Goal: Navigation & Orientation: Find specific page/section

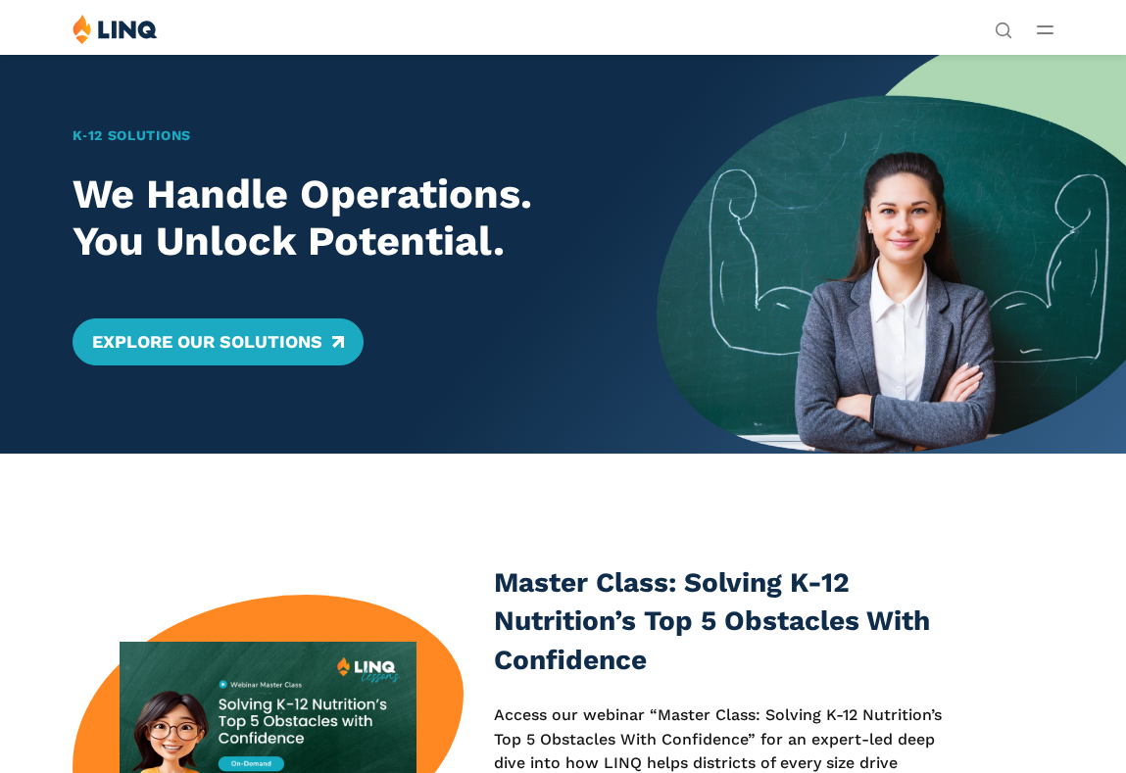
click at [1041, 26] on line "Open Main Menu" at bounding box center [1045, 26] width 15 height 0
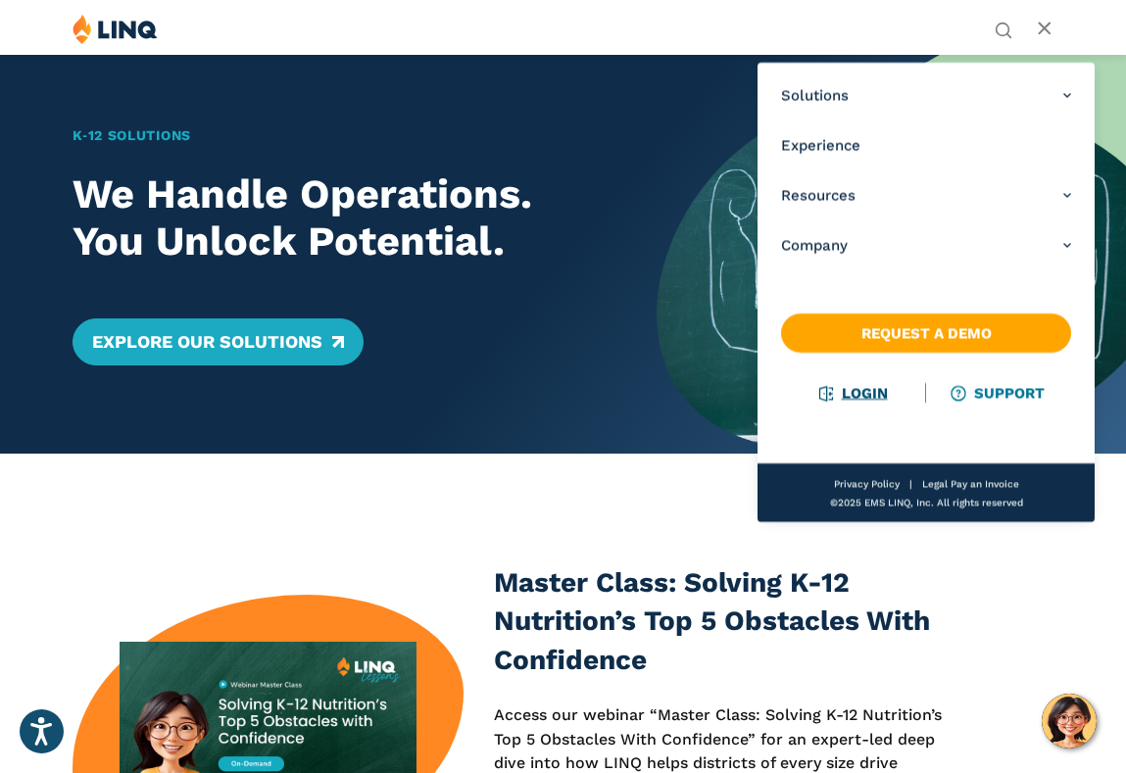
click at [876, 392] on link "Login" at bounding box center [853, 393] width 68 height 18
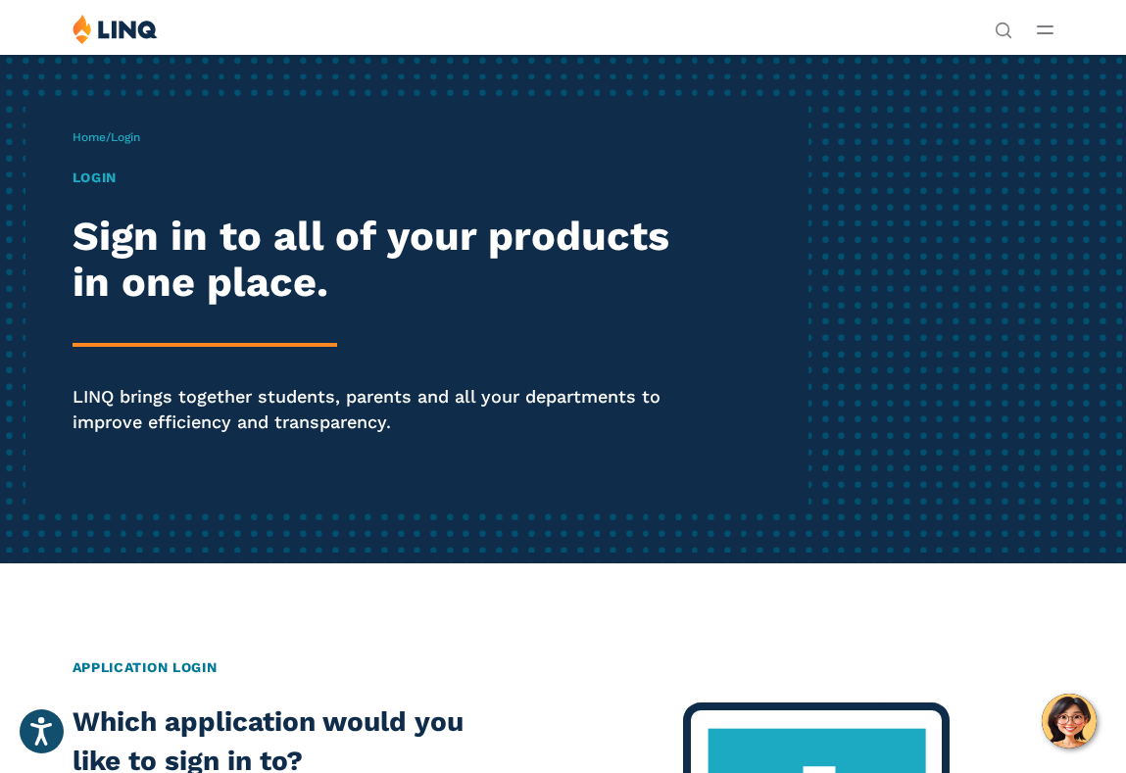
click at [1047, 24] on button "Open Main Menu" at bounding box center [1045, 30] width 17 height 22
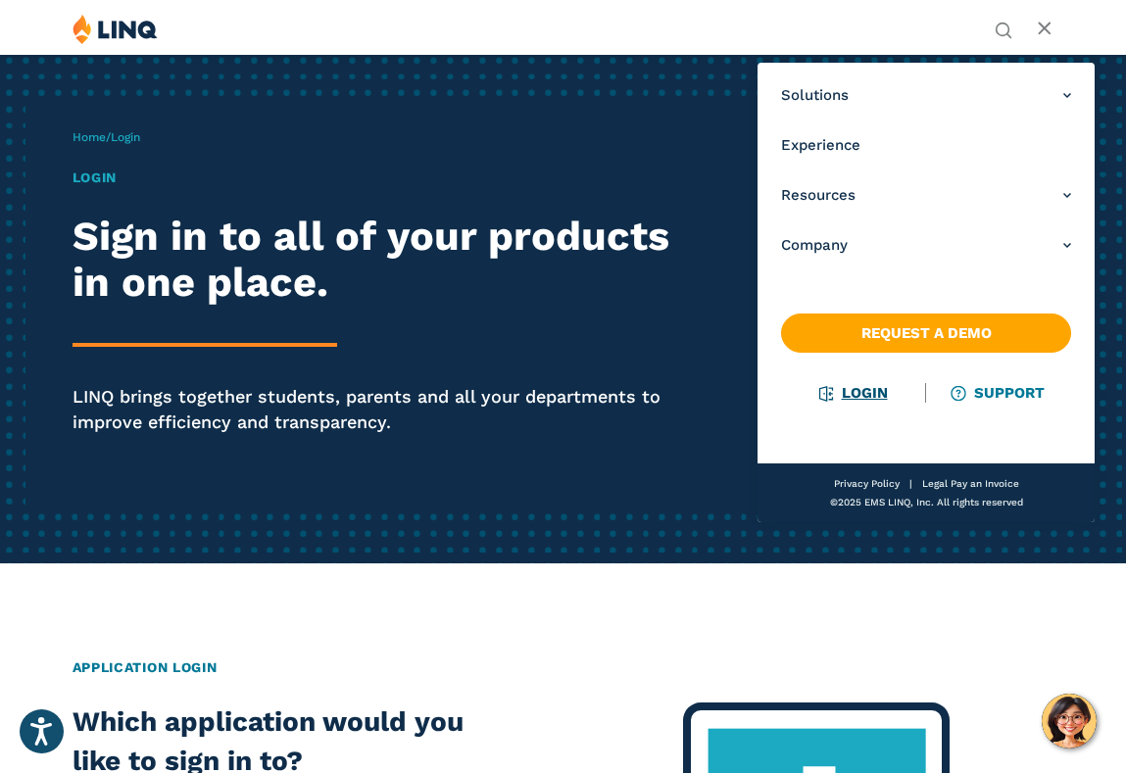
click at [860, 388] on link "Login" at bounding box center [853, 393] width 68 height 18
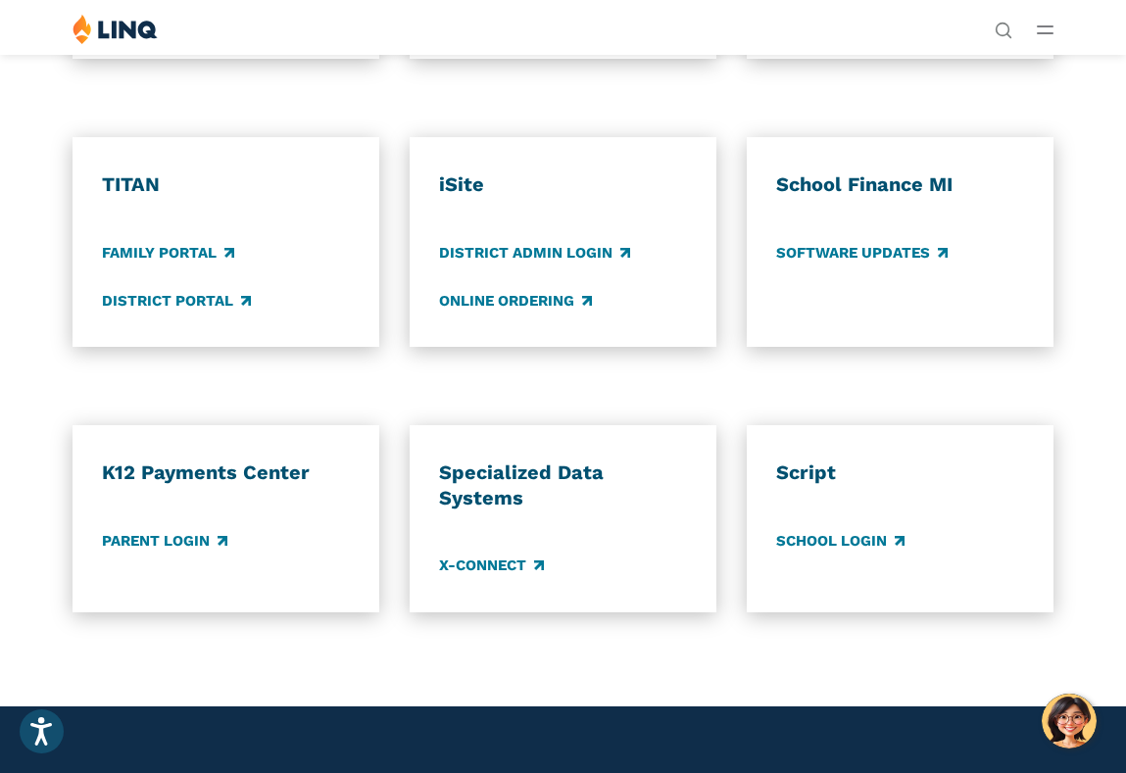
scroll to position [1167, 0]
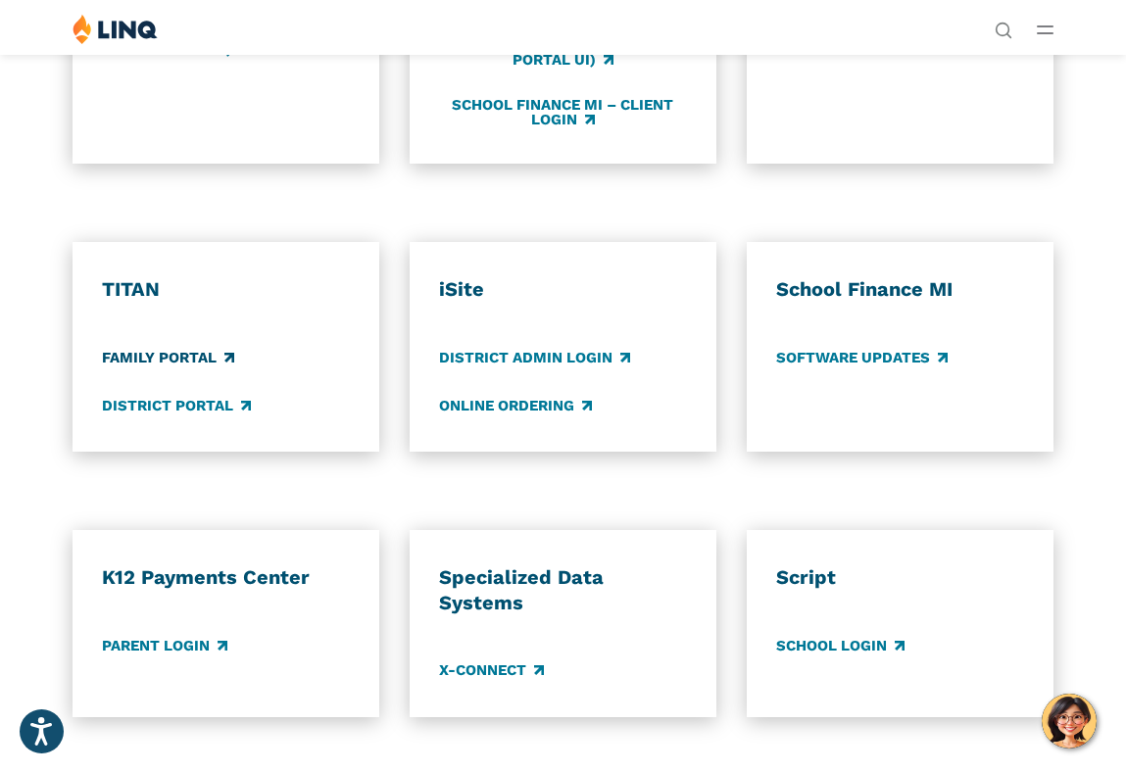
click at [180, 366] on link "Family Portal" at bounding box center [168, 358] width 132 height 22
